Goal: Find specific page/section: Find specific page/section

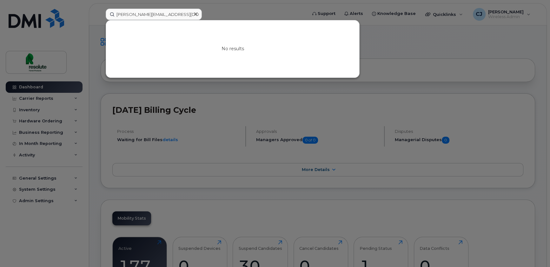
click at [143, 15] on input "[PERSON_NAME][EMAIL_ADDRESS][DOMAIN_NAME]" at bounding box center [154, 14] width 96 height 11
click at [143, 16] on input "jordan" at bounding box center [154, 14] width 96 height 11
paste input "[PERSON_NAME]"
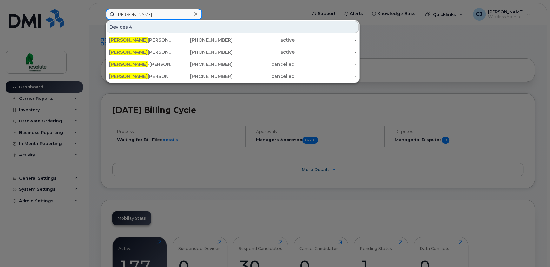
click at [143, 18] on input "[PERSON_NAME]" at bounding box center [154, 14] width 96 height 11
paste input "urti"
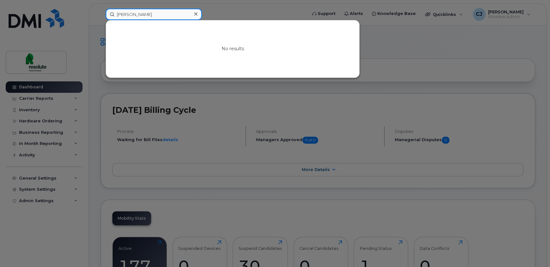
click at [133, 16] on input "[PERSON_NAME]" at bounding box center [154, 14] width 96 height 11
paste input "[PERSON_NAME]"
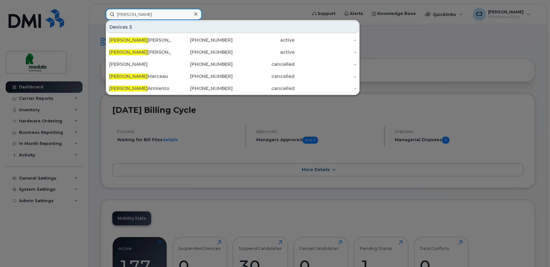
click at [161, 16] on input "[PERSON_NAME]" at bounding box center [154, 14] width 96 height 11
paste input "[PERSON_NAME]"
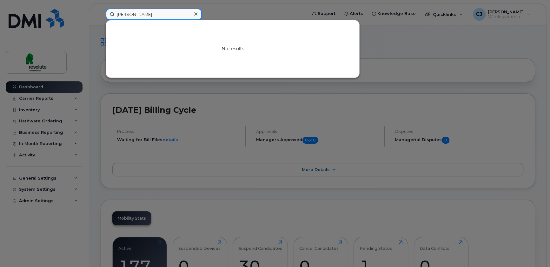
drag, startPoint x: 116, startPoint y: 13, endPoint x: 25, endPoint y: 11, distance: 90.8
click at [101, 11] on div "[PERSON_NAME] No results" at bounding box center [204, 14] width 207 height 11
paste input "[PERSON_NAME]"
click at [133, 11] on input "[PERSON_NAME]" at bounding box center [154, 14] width 96 height 11
paste input "Claveau"
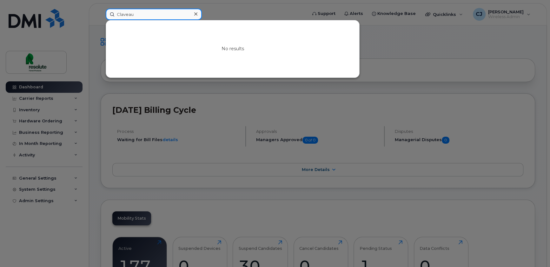
click at [150, 12] on input "Claveau" at bounding box center [154, 14] width 96 height 11
paste input "[PERSON_NAME]"
drag, startPoint x: 121, startPoint y: 10, endPoint x: 11, endPoint y: 9, distance: 110.2
click at [101, 9] on div "[PERSON_NAME] No results" at bounding box center [204, 14] width 207 height 11
paste input "Majo"
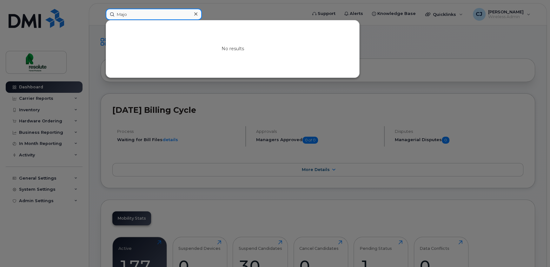
drag, startPoint x: 138, startPoint y: 17, endPoint x: 39, endPoint y: 14, distance: 99.4
click at [101, 14] on div "Majo No results" at bounding box center [204, 14] width 207 height 11
paste input "Diassy"
type input "Diassy"
